Goal: Find specific page/section: Find specific page/section

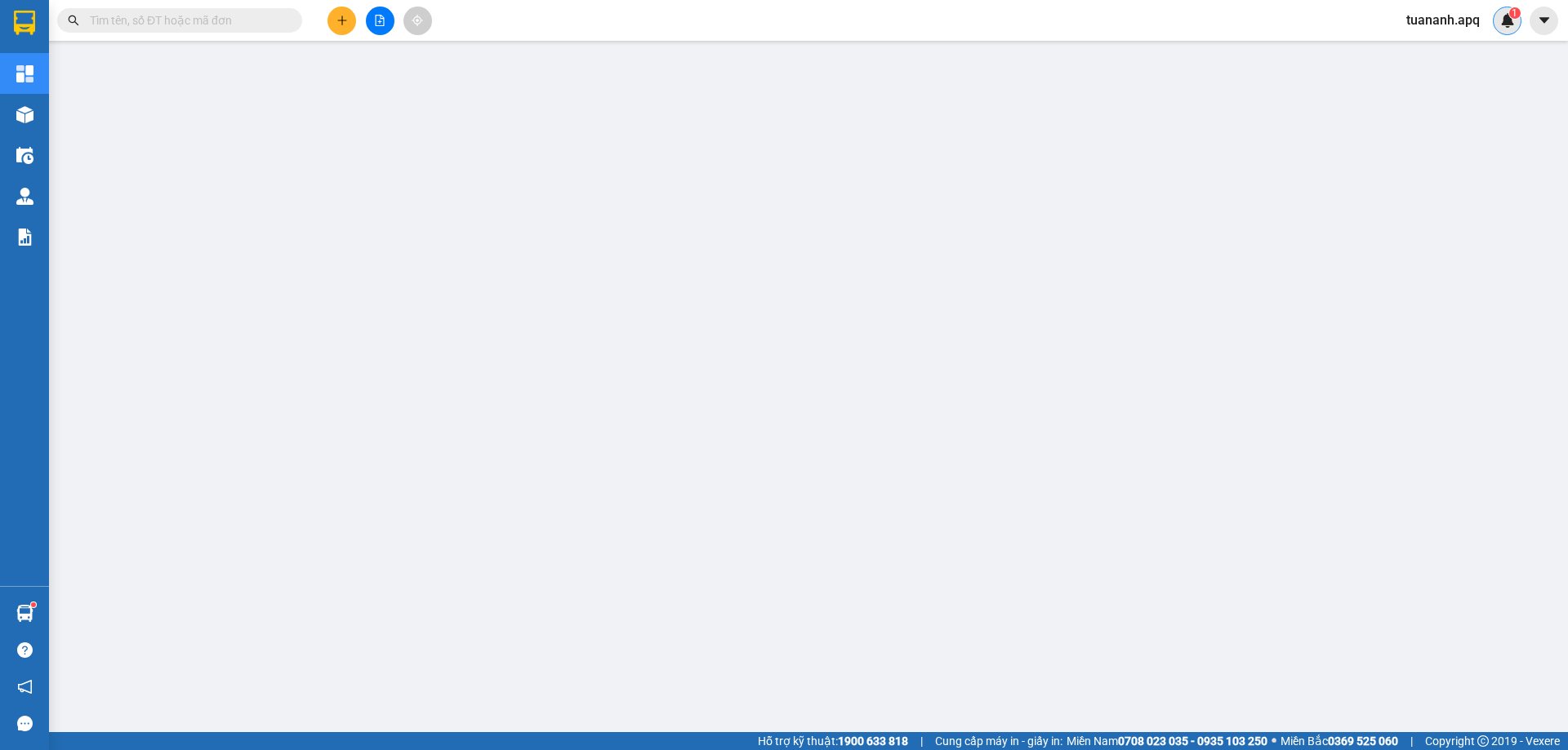
click at [1506, 26] on img at bounding box center [1506, 20] width 15 height 15
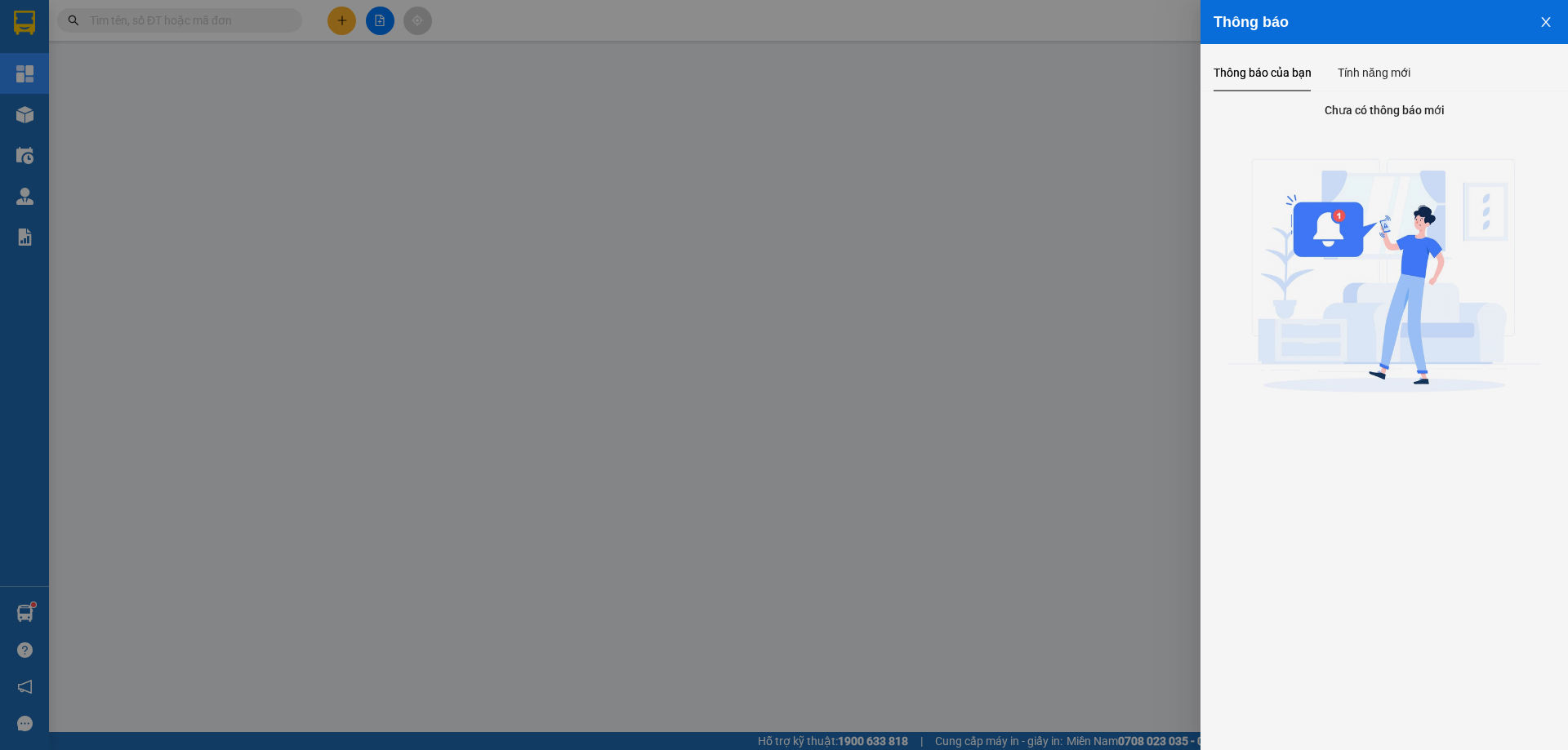
click at [1017, 55] on div at bounding box center [784, 375] width 1568 height 750
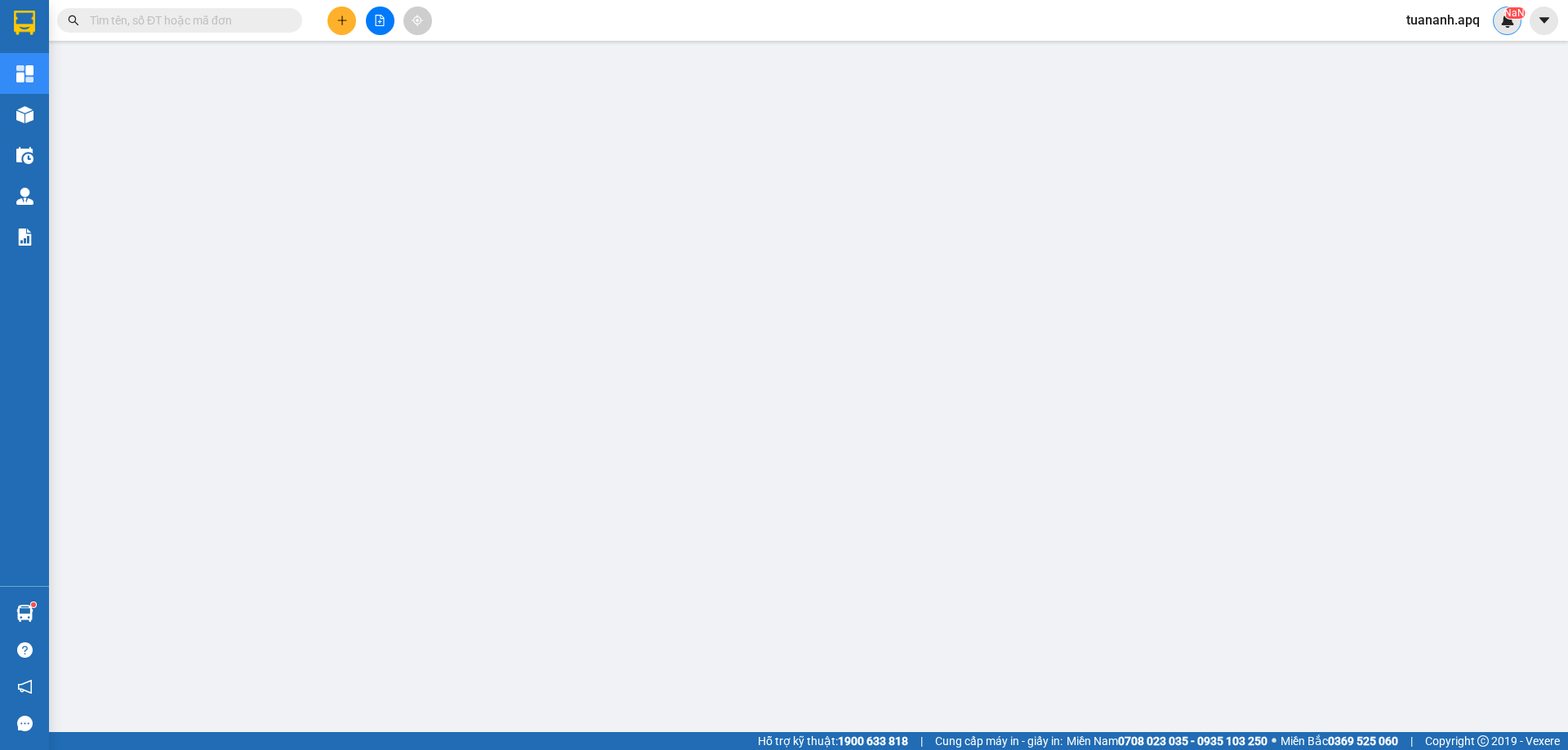
click at [1513, 22] on img at bounding box center [1506, 20] width 15 height 15
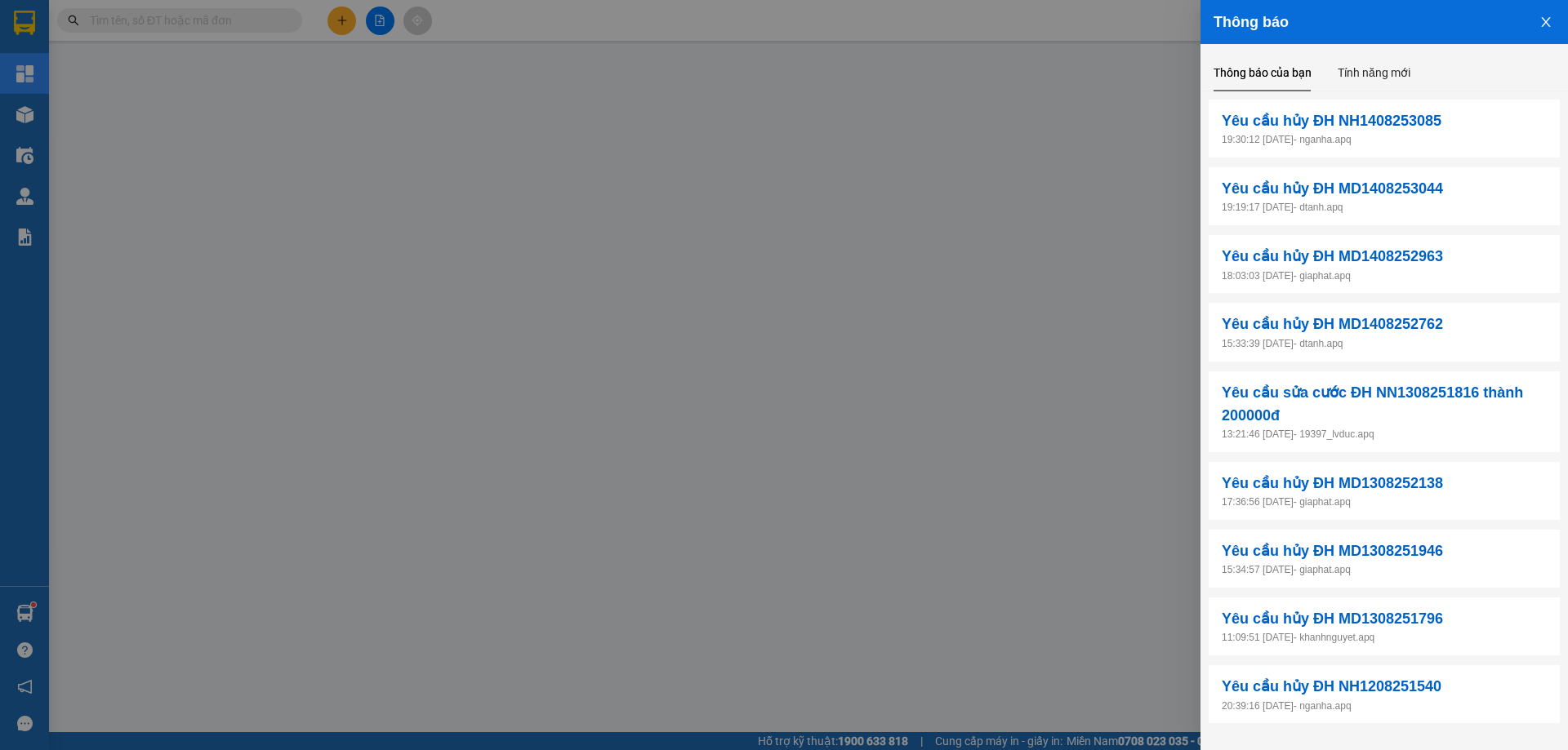
click at [904, 55] on div at bounding box center [784, 375] width 1568 height 750
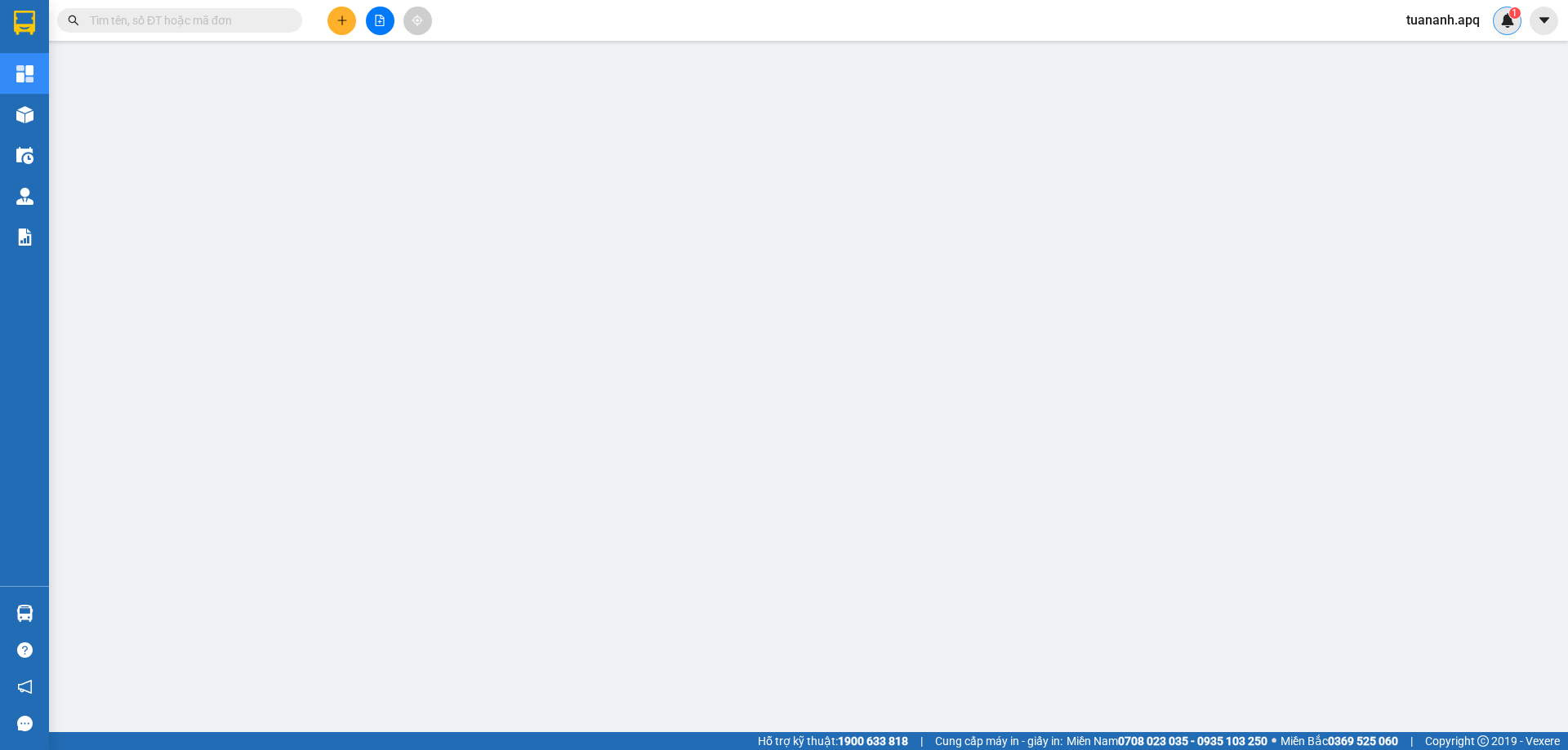
click at [1515, 20] on div "1" at bounding box center [1506, 21] width 29 height 29
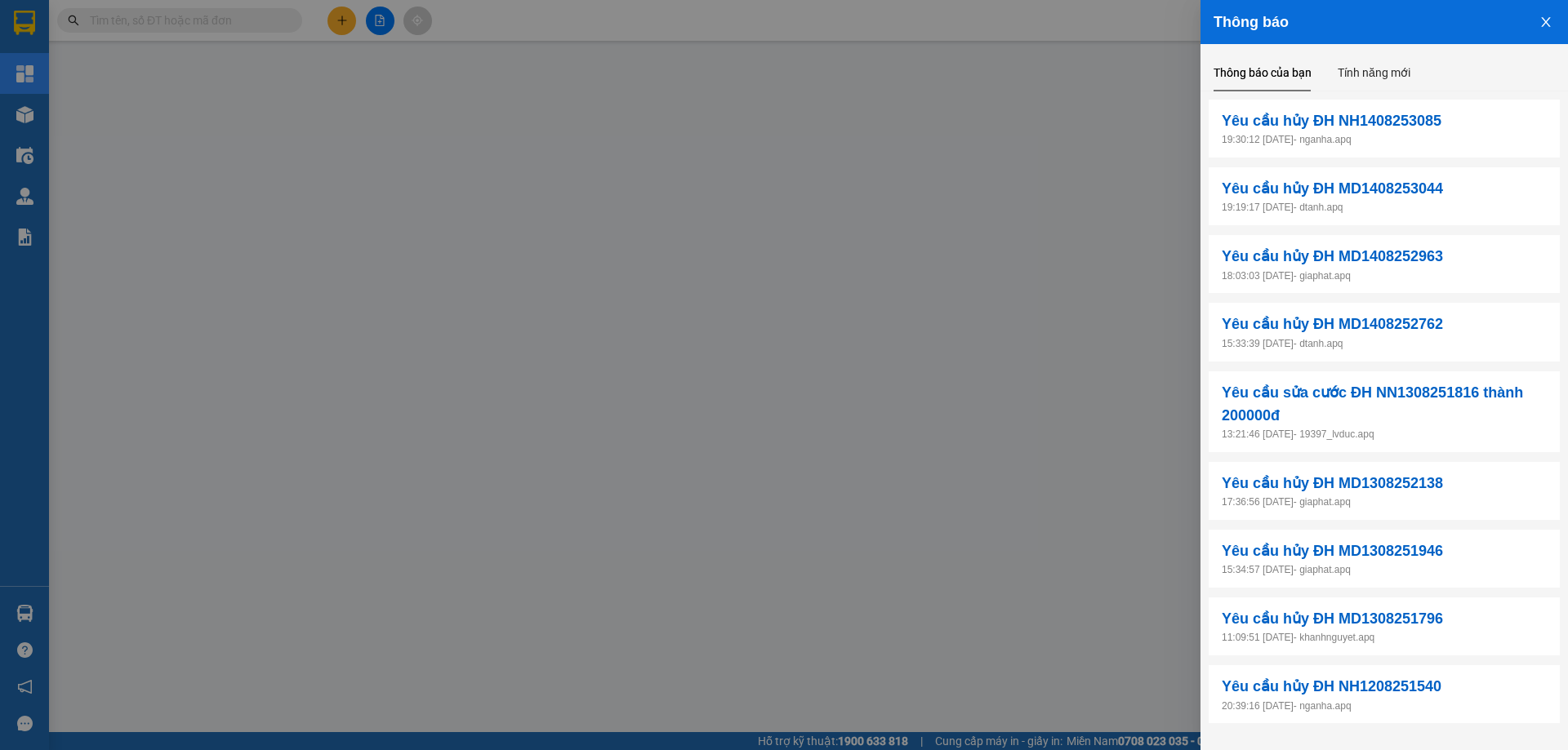
click at [855, 53] on div at bounding box center [784, 375] width 1568 height 750
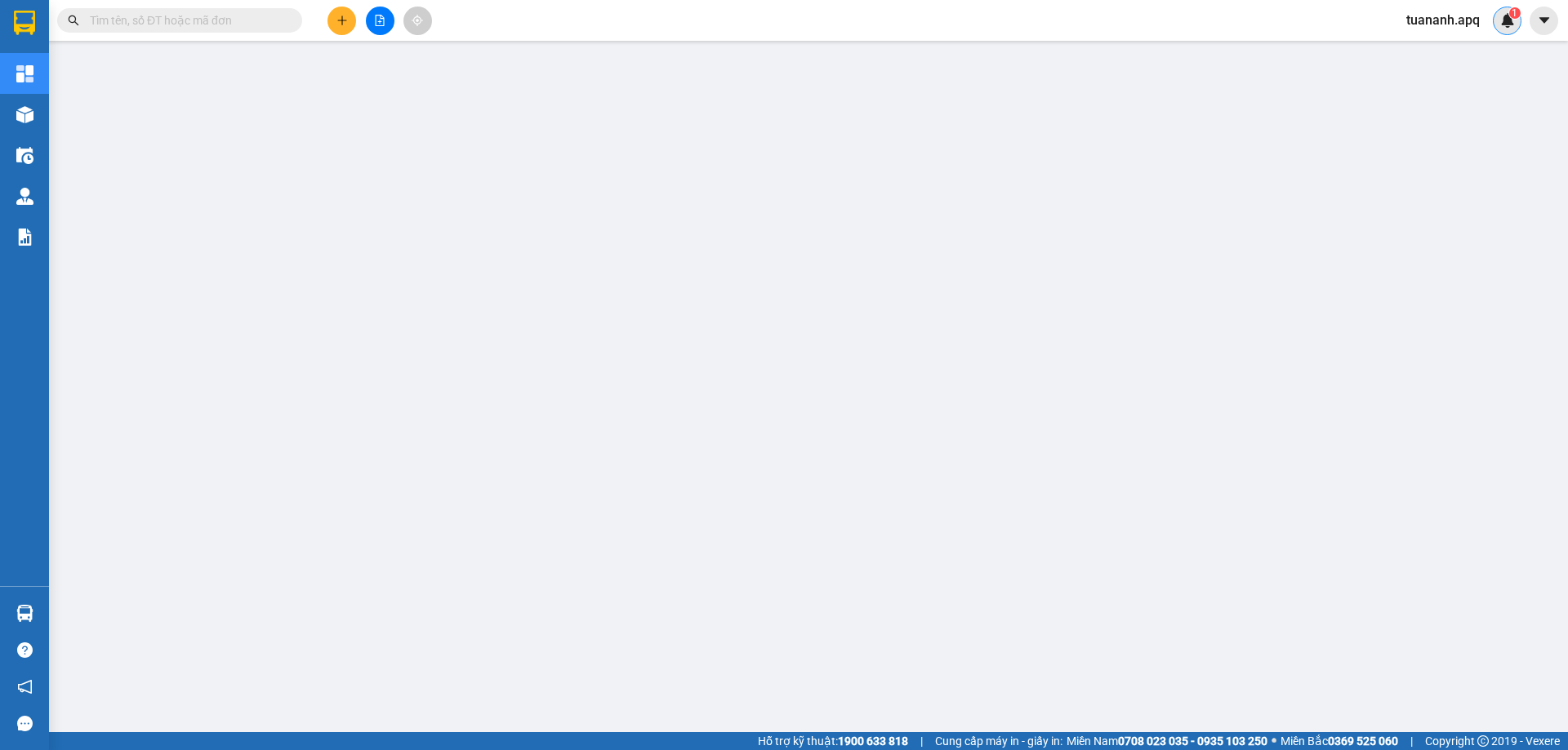
click at [1505, 25] on img at bounding box center [1506, 20] width 15 height 15
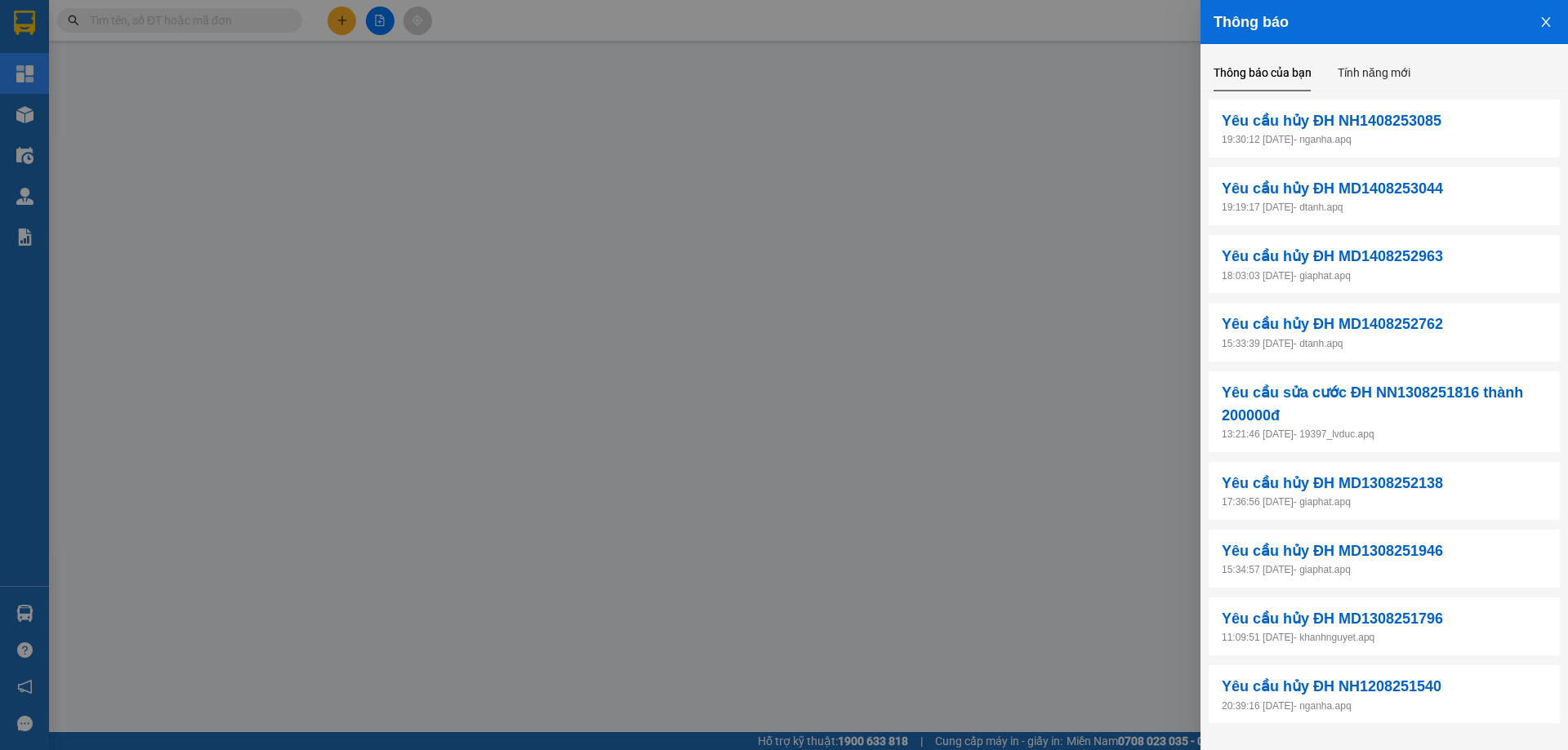
click at [898, 46] on div at bounding box center [784, 375] width 1568 height 750
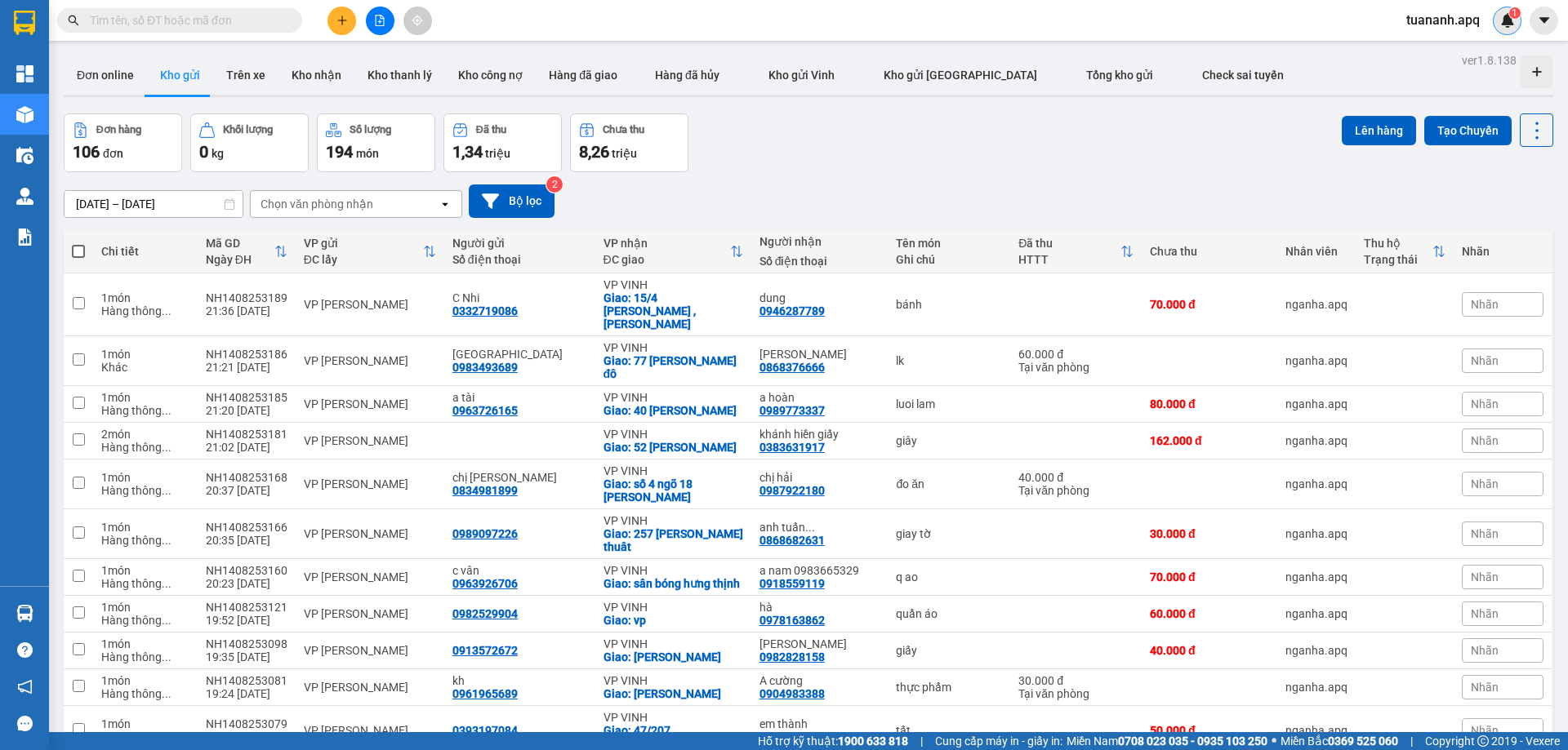
click at [1500, 28] on div "1" at bounding box center [1506, 21] width 29 height 29
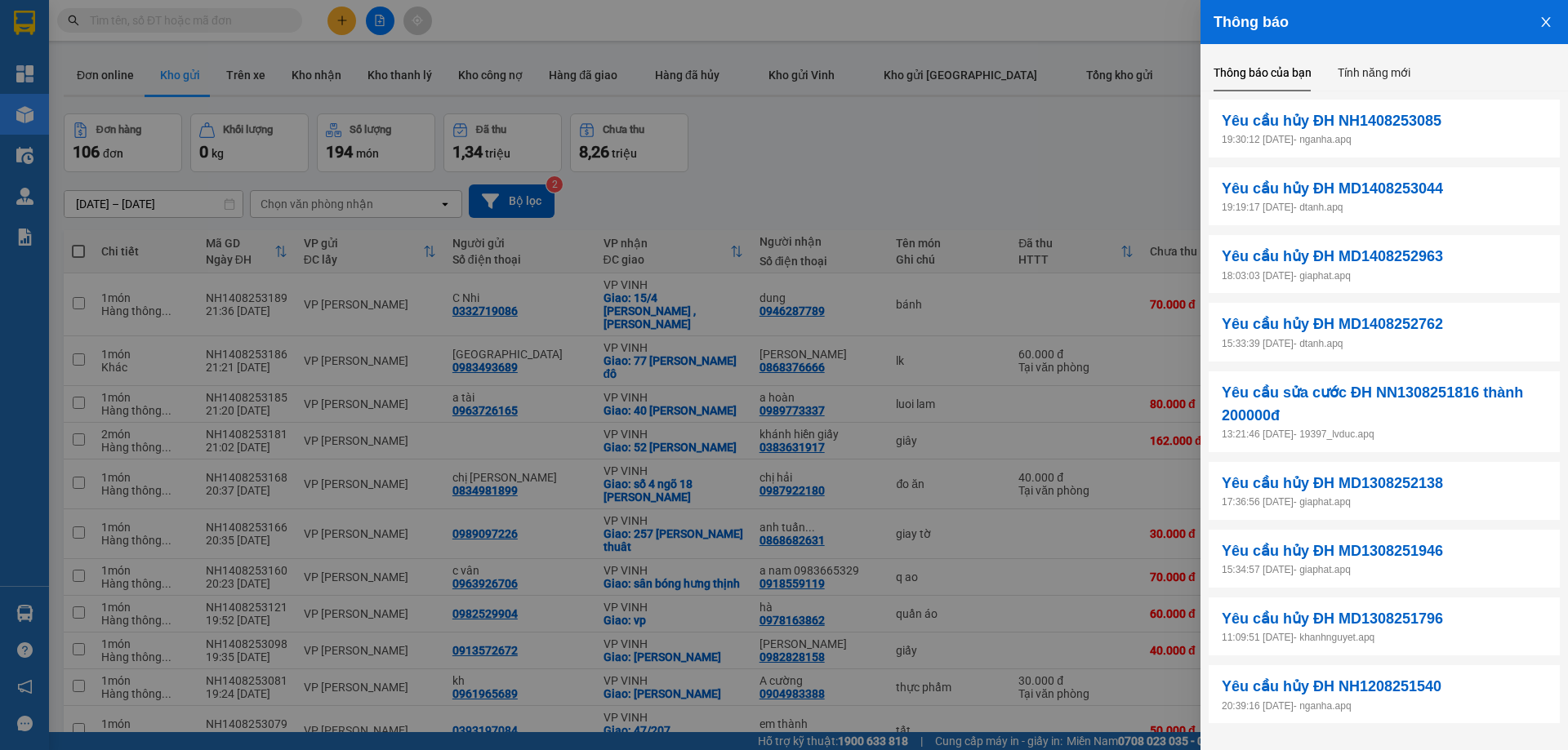
drag, startPoint x: 1111, startPoint y: 138, endPoint x: 1189, endPoint y: 106, distance: 84.3
click at [1111, 136] on div at bounding box center [784, 375] width 1568 height 750
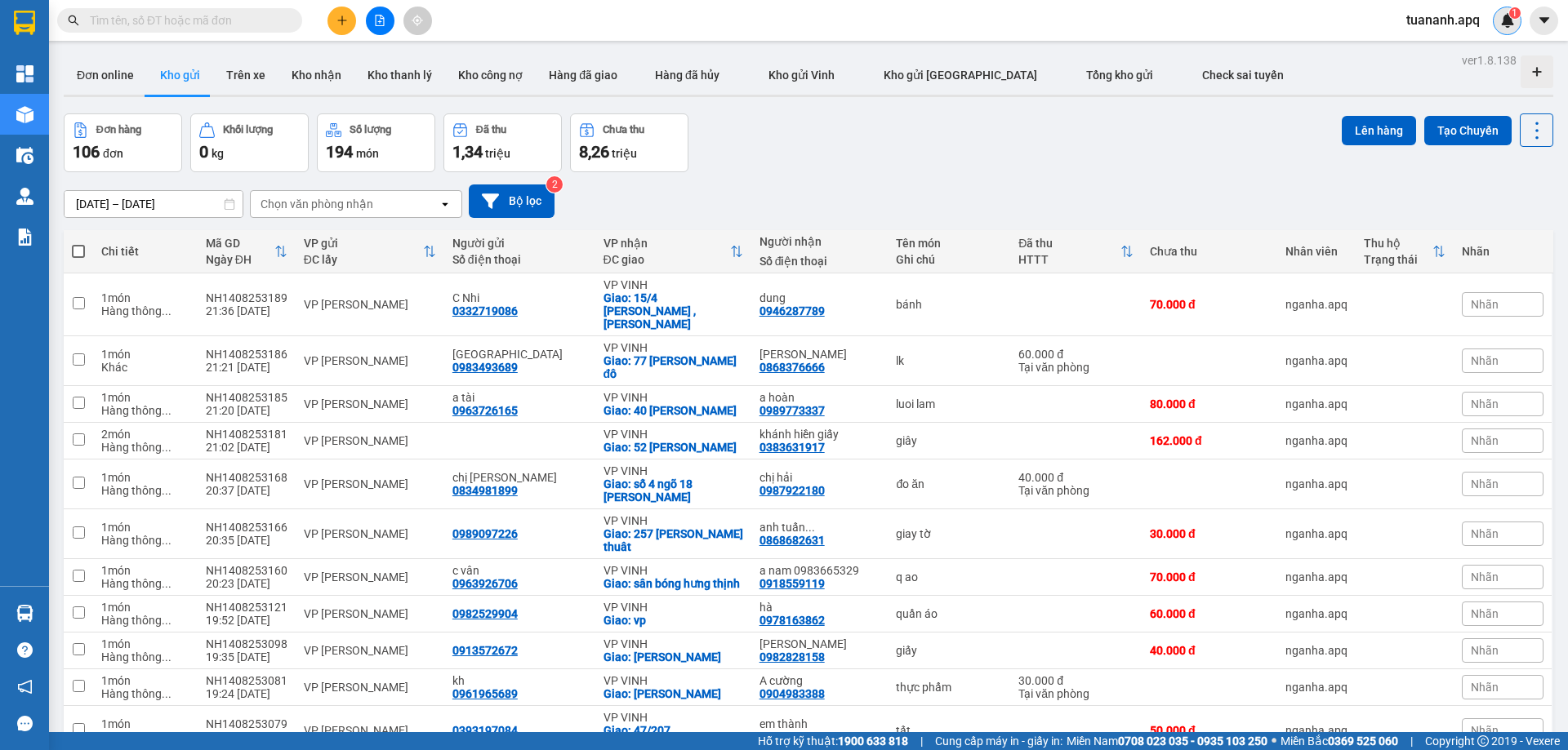
click at [1500, 18] on img at bounding box center [1506, 20] width 15 height 15
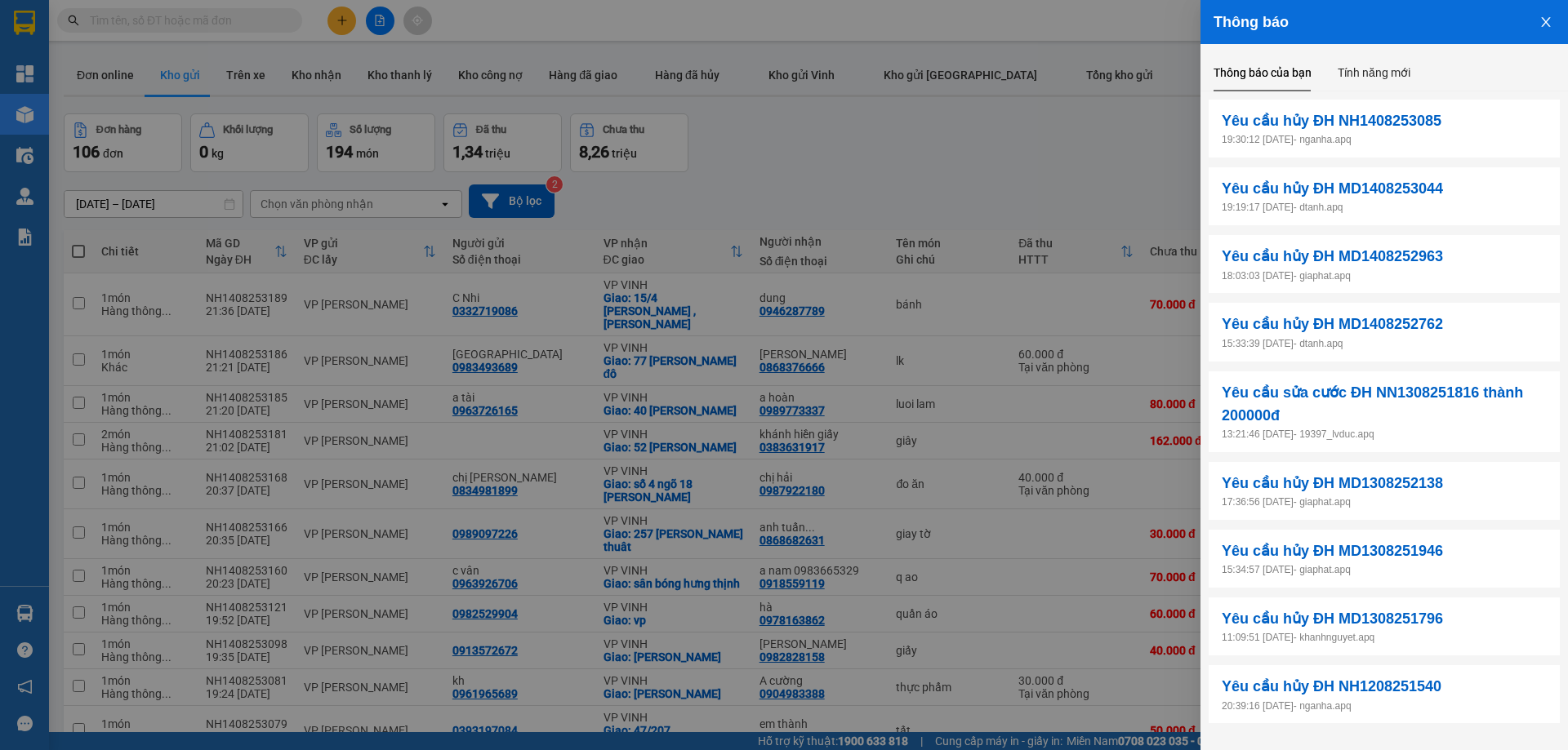
click at [1021, 152] on div at bounding box center [784, 375] width 1568 height 750
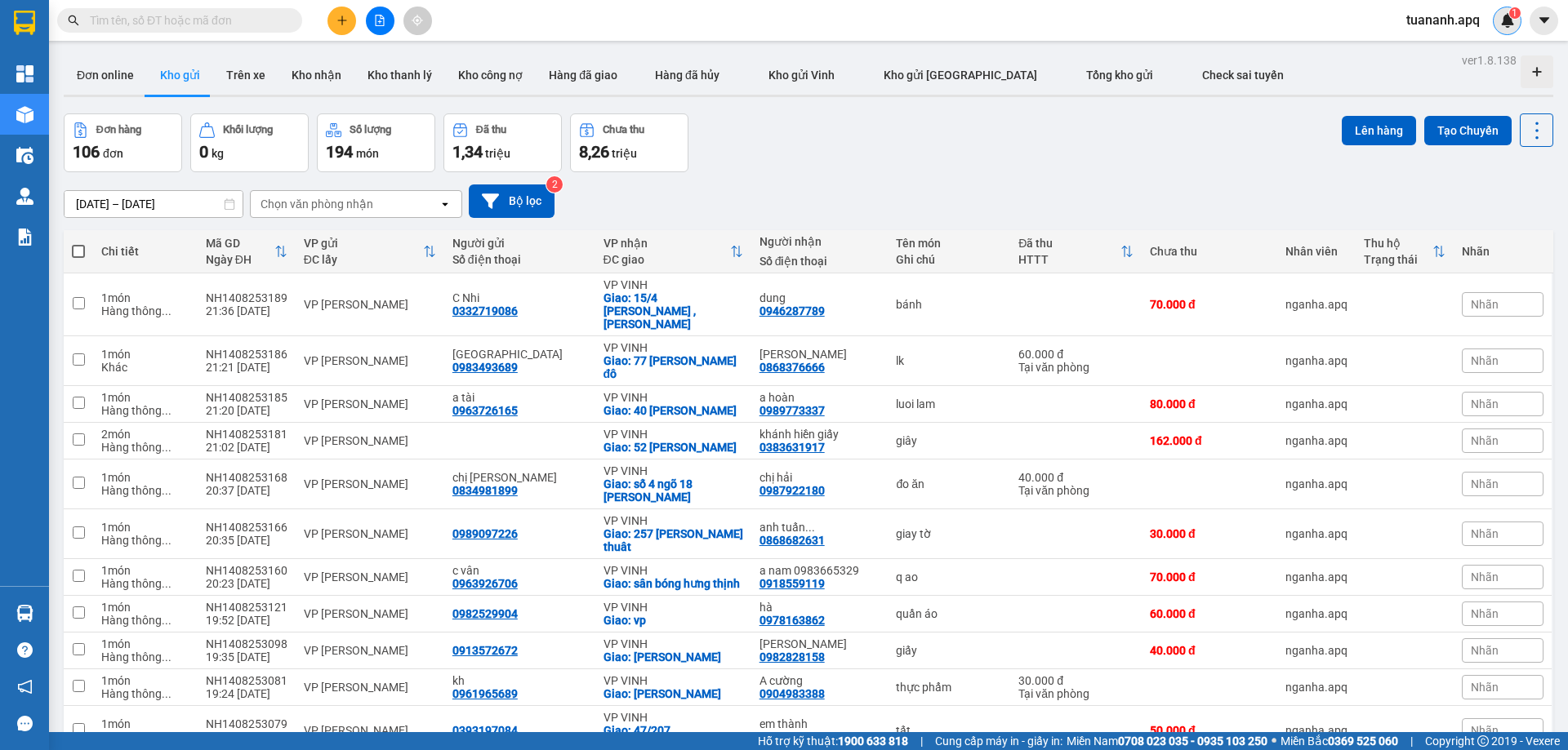
click at [1500, 25] on img at bounding box center [1506, 20] width 15 height 15
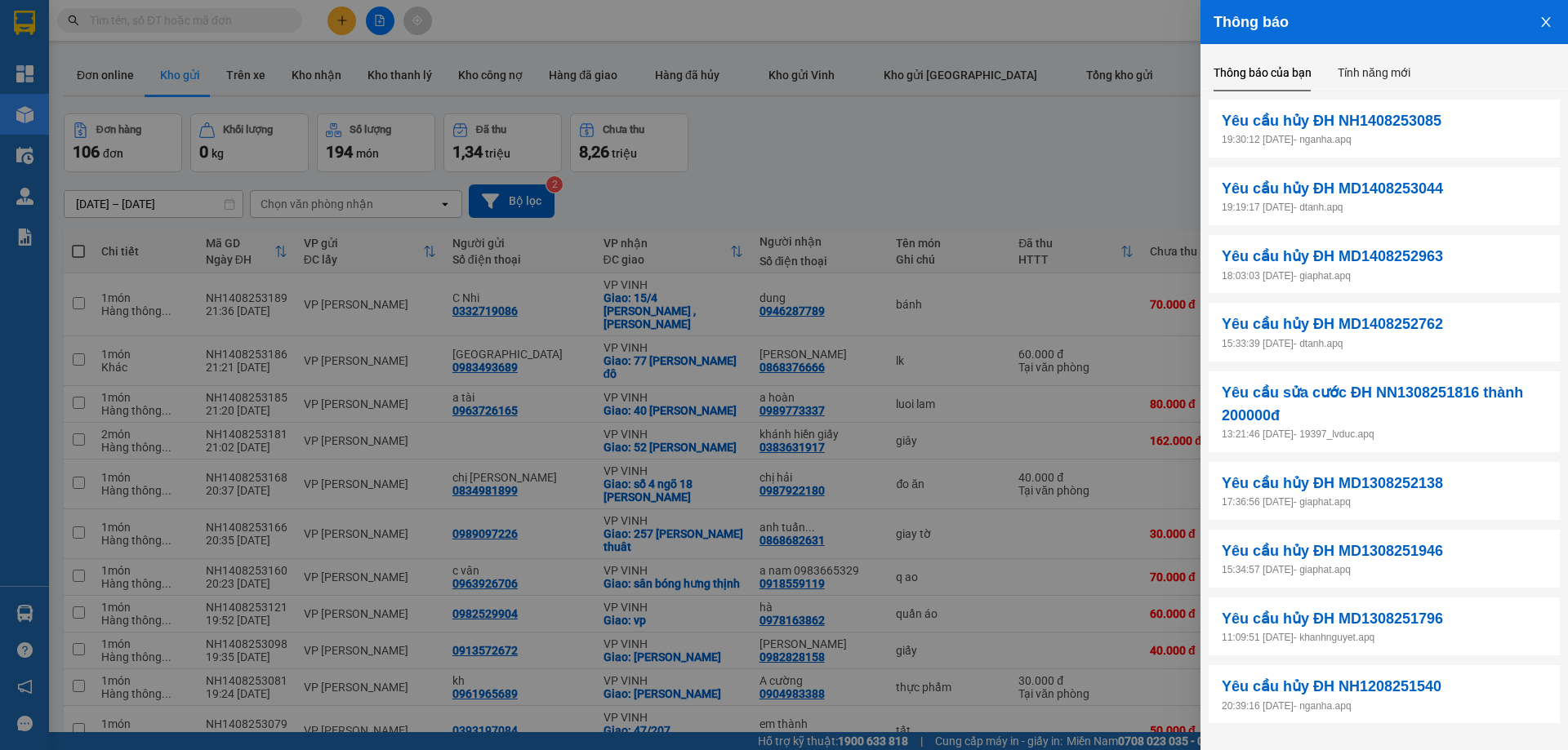
click at [1045, 162] on div at bounding box center [784, 375] width 1568 height 750
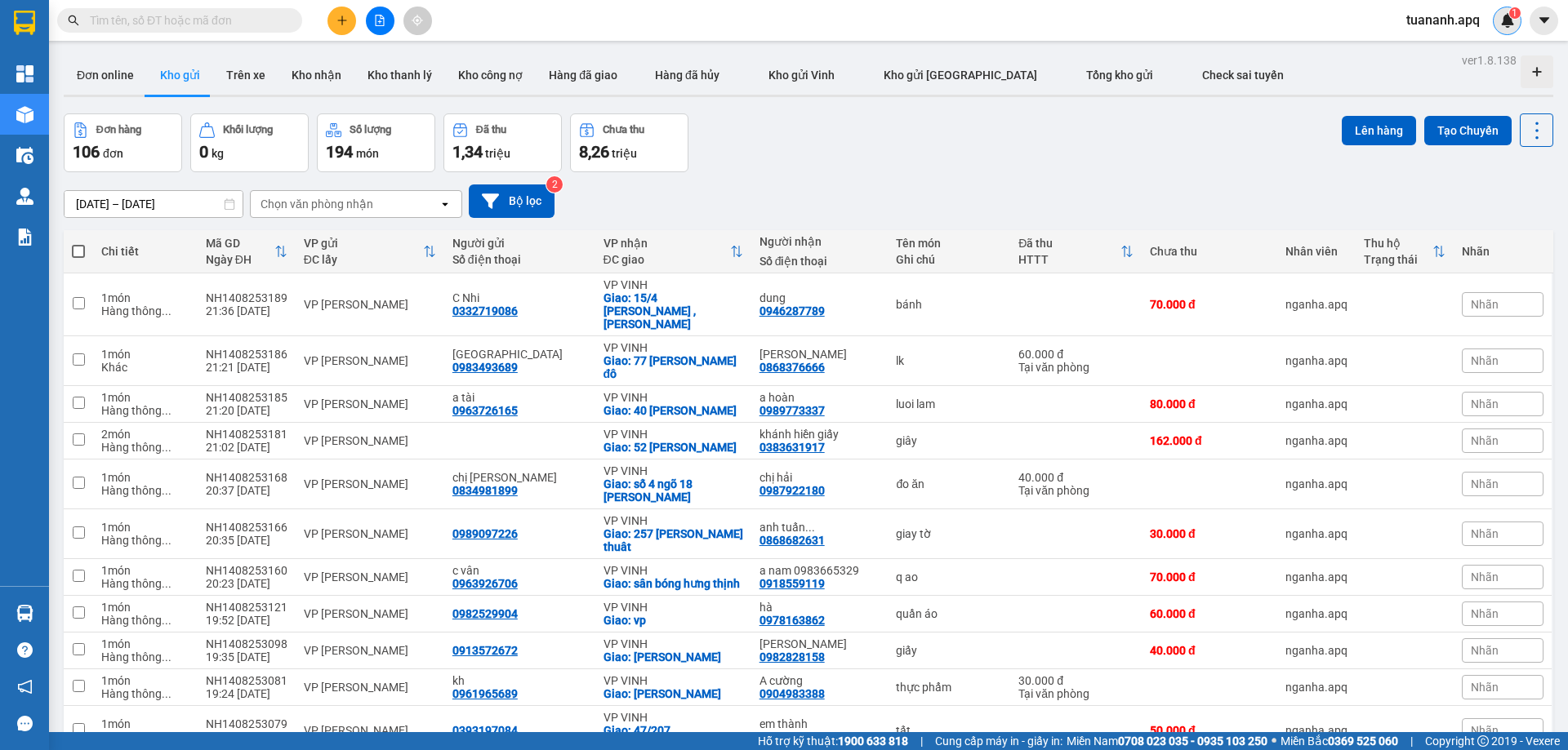
click at [1519, 14] on sup "1" at bounding box center [1514, 12] width 11 height 11
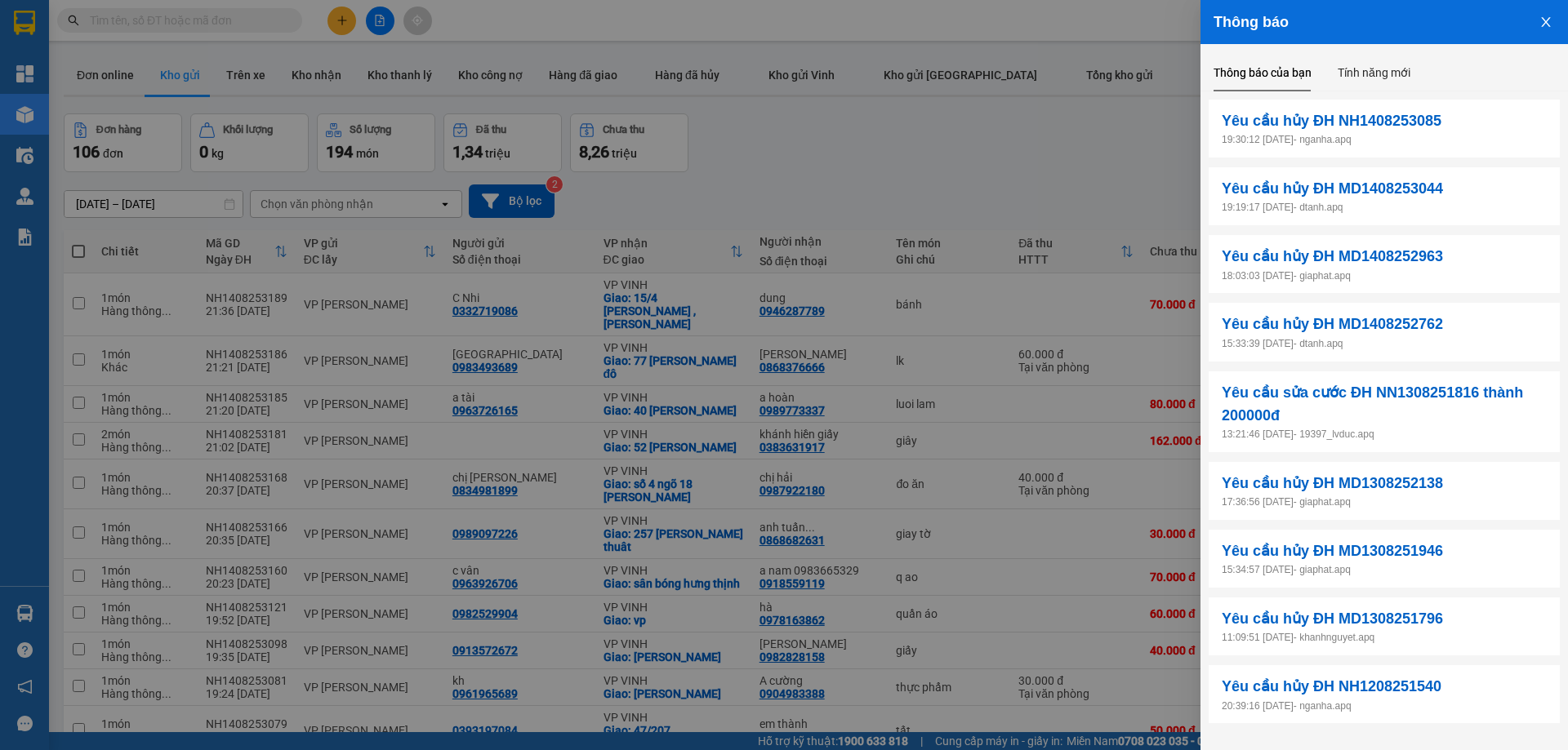
drag, startPoint x: 1018, startPoint y: 122, endPoint x: 660, endPoint y: 11, distance: 374.8
click at [1012, 121] on div at bounding box center [784, 375] width 1568 height 750
